Goal: Find specific page/section: Find specific page/section

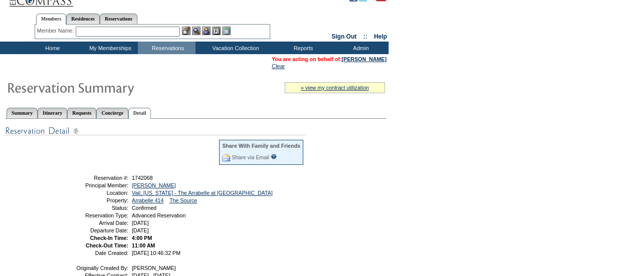
scroll to position [12, 0]
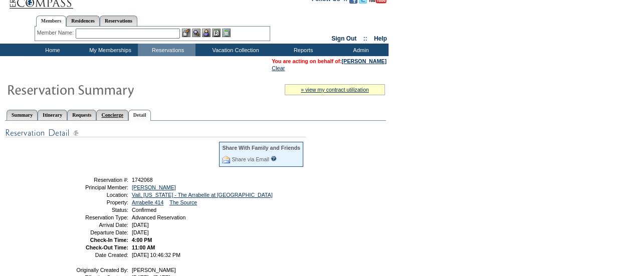
click at [128, 114] on link "Concierge" at bounding box center [112, 115] width 32 height 11
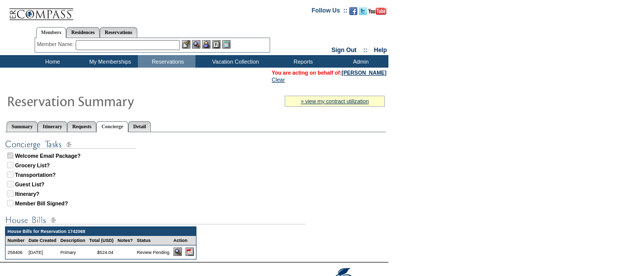
scroll to position [12, 0]
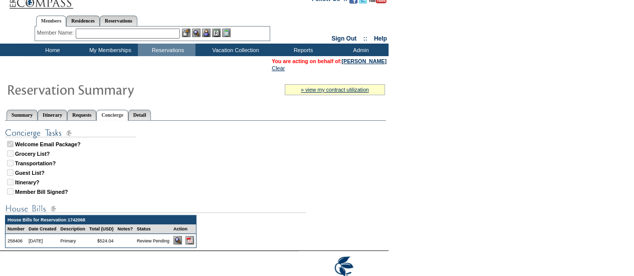
click at [194, 244] on img at bounding box center [189, 240] width 9 height 9
click at [119, 30] on input "text" at bounding box center [128, 34] width 104 height 10
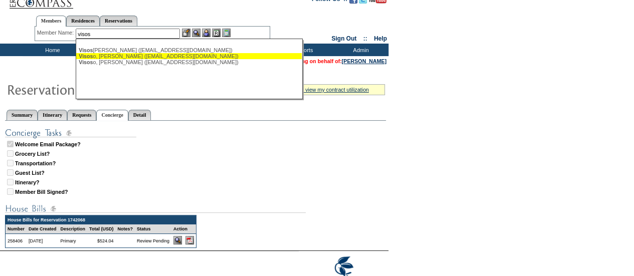
click at [110, 53] on div "Visos o, Juan Pablo (jpvisoso@icloud.com)" at bounding box center [189, 56] width 220 height 6
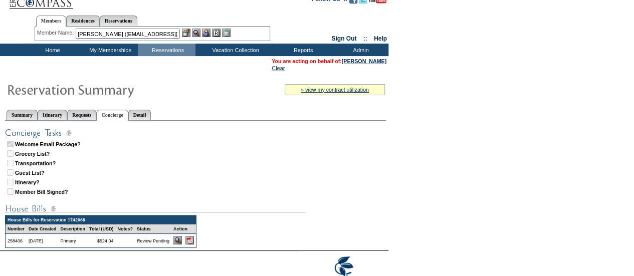
scroll to position [0, 16]
drag, startPoint x: 103, startPoint y: 36, endPoint x: 182, endPoint y: 35, distance: 79.7
click at [182, 35] on div "Visoso, Juan Pablo (jpvisoso@icloud.com) Visos o, Jose (jvisoso@galicia.com.mx)…" at bounding box center [129, 34] width 106 height 10
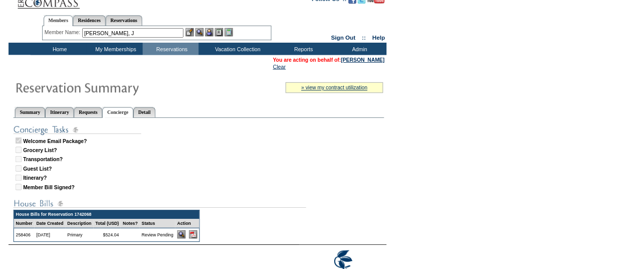
scroll to position [0, 0]
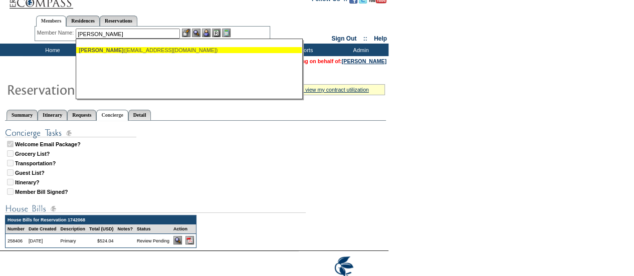
click at [177, 51] on div "Visoso, Jose (jvisoso@galicia.com.mx)" at bounding box center [189, 50] width 220 height 6
type input "Visoso, Jose (jvisoso@galicia.com.mx)"
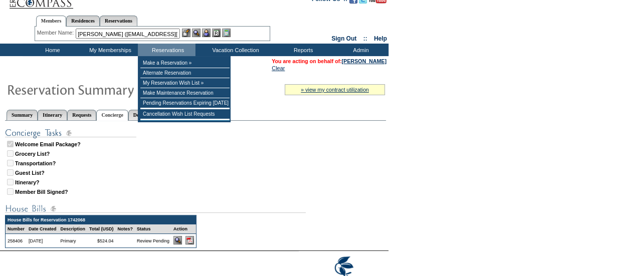
click at [207, 33] on img at bounding box center [206, 33] width 9 height 9
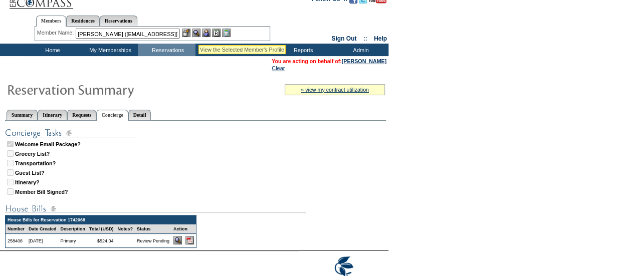
click at [198, 33] on img at bounding box center [196, 33] width 9 height 9
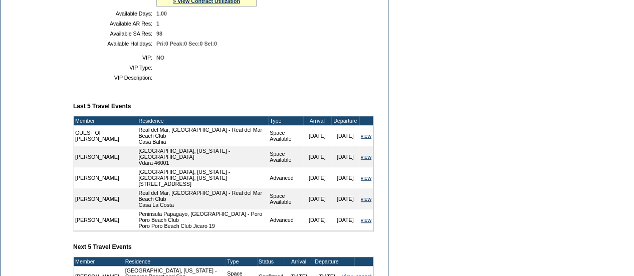
scroll to position [295, 0]
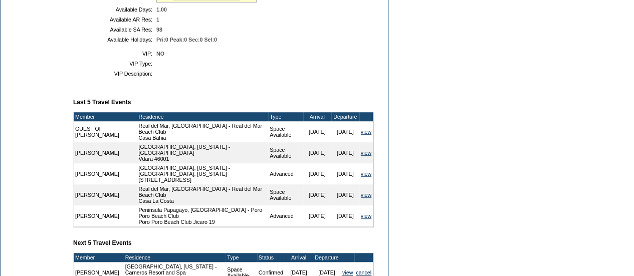
click at [368, 142] on td "view" at bounding box center [366, 131] width 14 height 21
click at [363, 135] on link "view" at bounding box center [366, 132] width 11 height 6
